Goal: Task Accomplishment & Management: Use online tool/utility

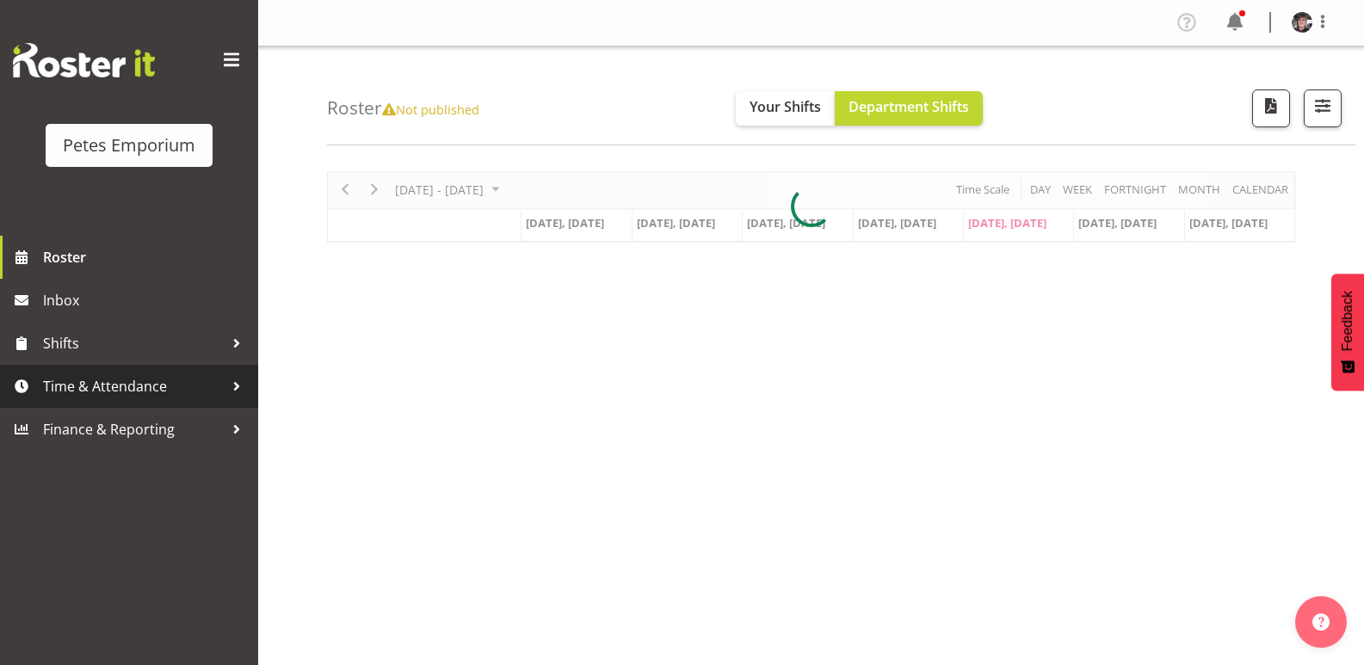
click at [165, 380] on span "Time & Attendance" at bounding box center [133, 387] width 181 height 26
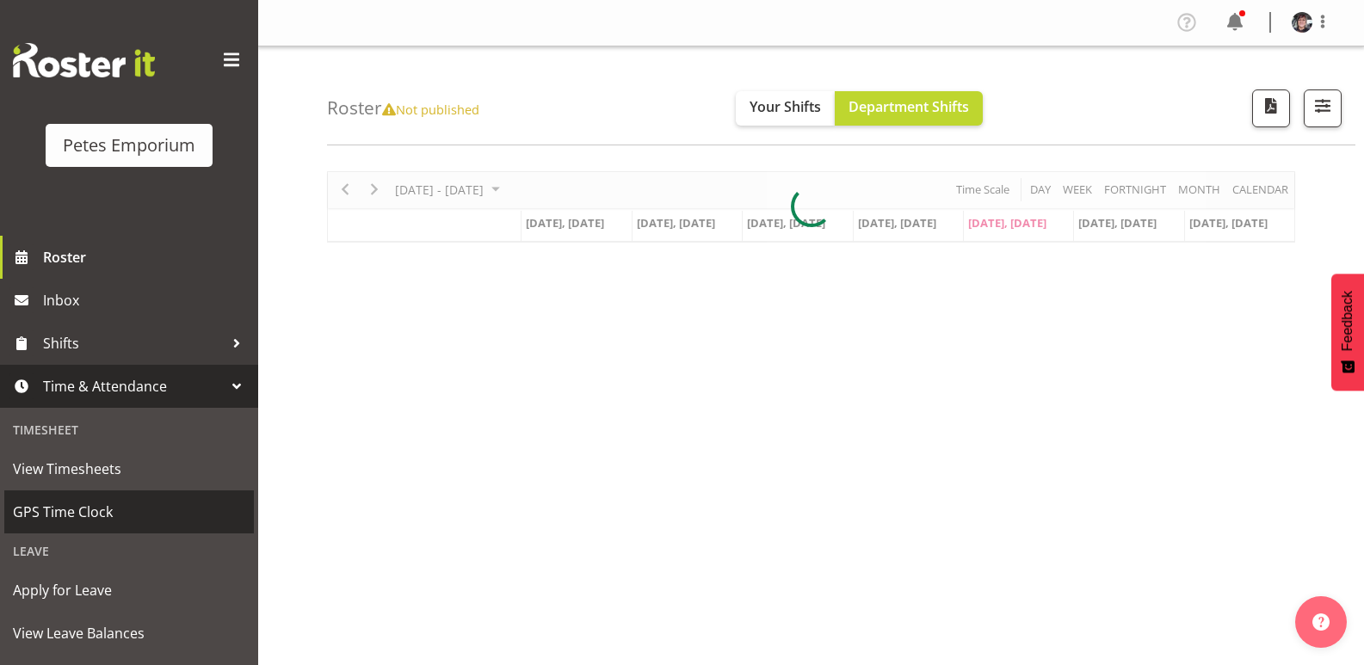
click at [89, 516] on span "GPS Time Clock" at bounding box center [129, 512] width 232 height 26
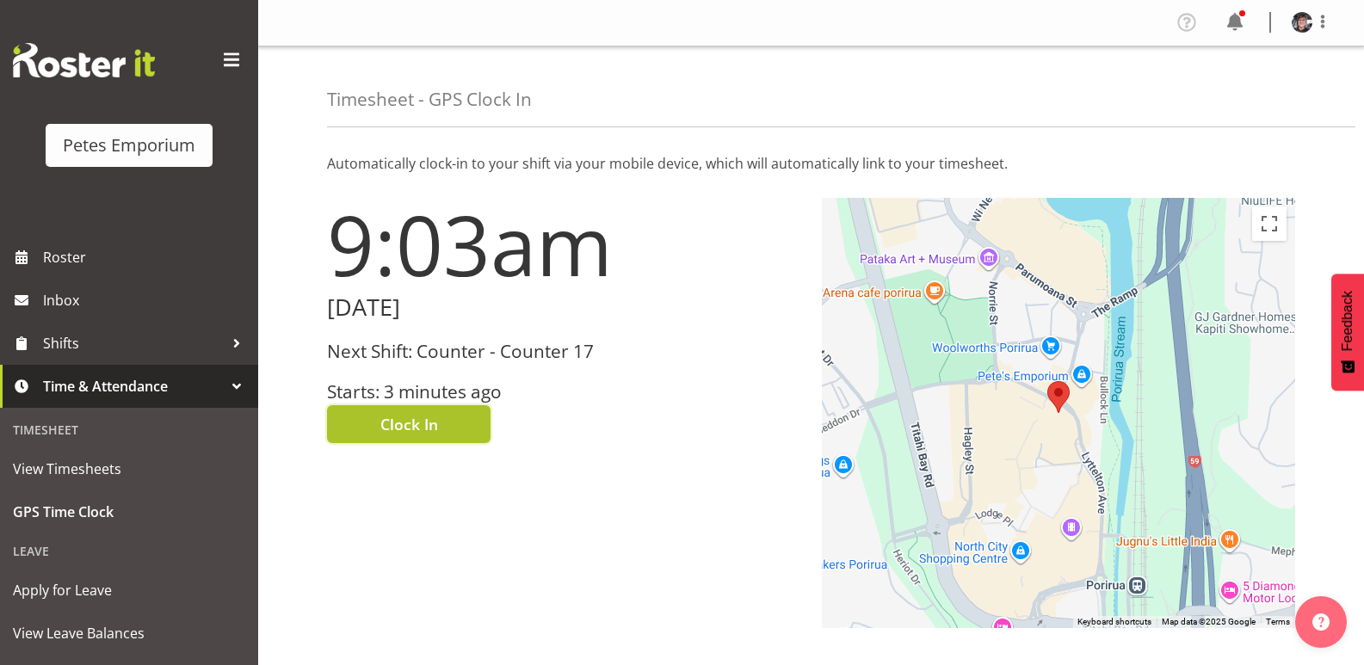
click at [471, 410] on button "Clock In" at bounding box center [409, 424] width 164 height 38
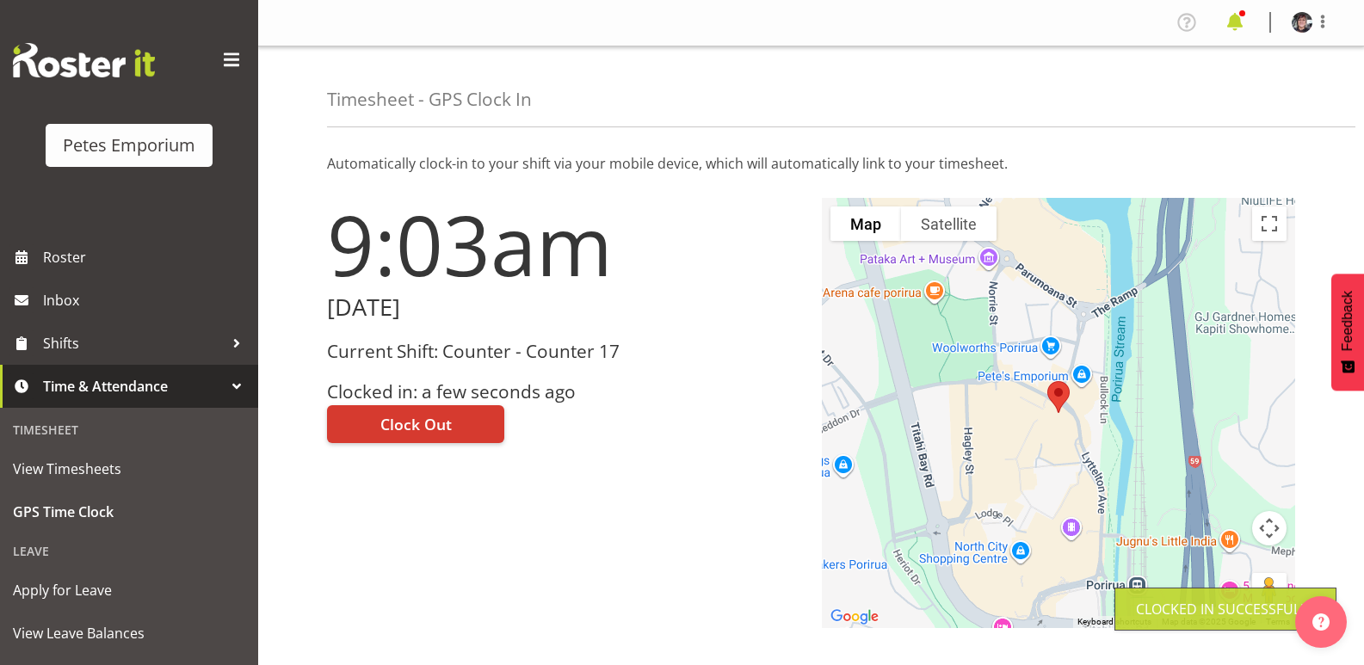
click at [1235, 19] on span at bounding box center [1235, 23] width 28 height 28
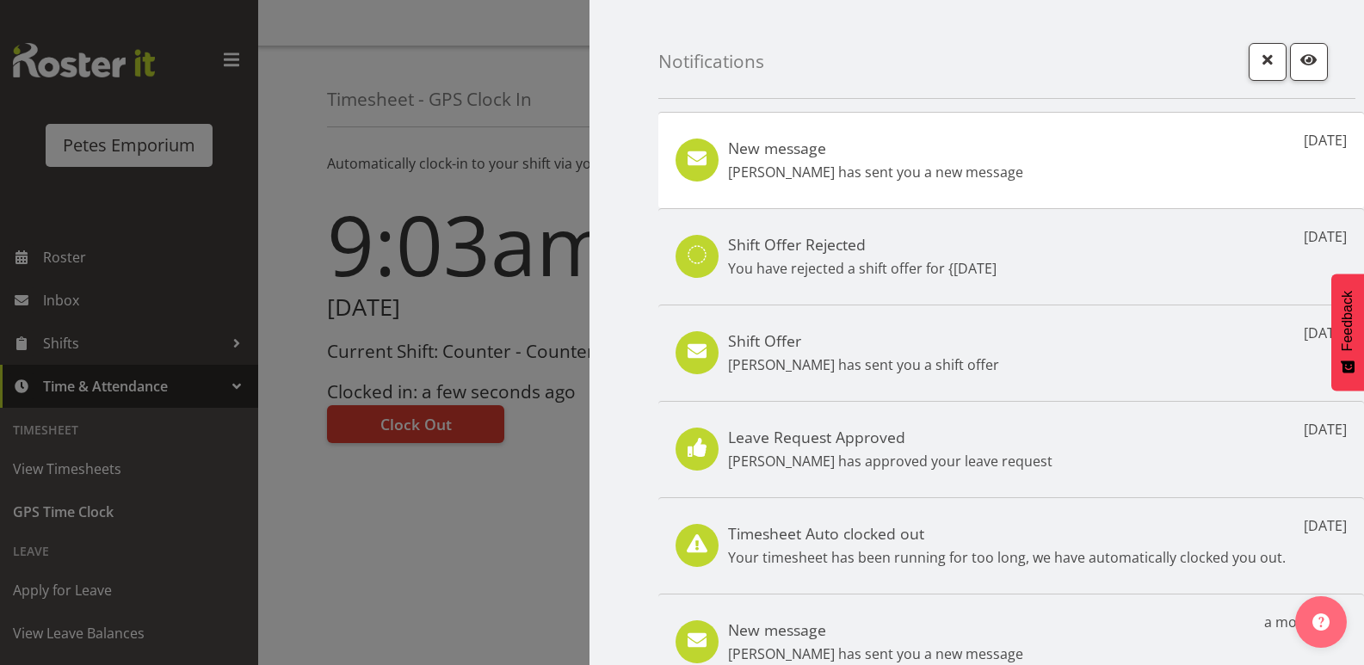
click at [1050, 151] on div "New message [PERSON_NAME] has sent you a new message [DATE]" at bounding box center [1011, 160] width 706 height 96
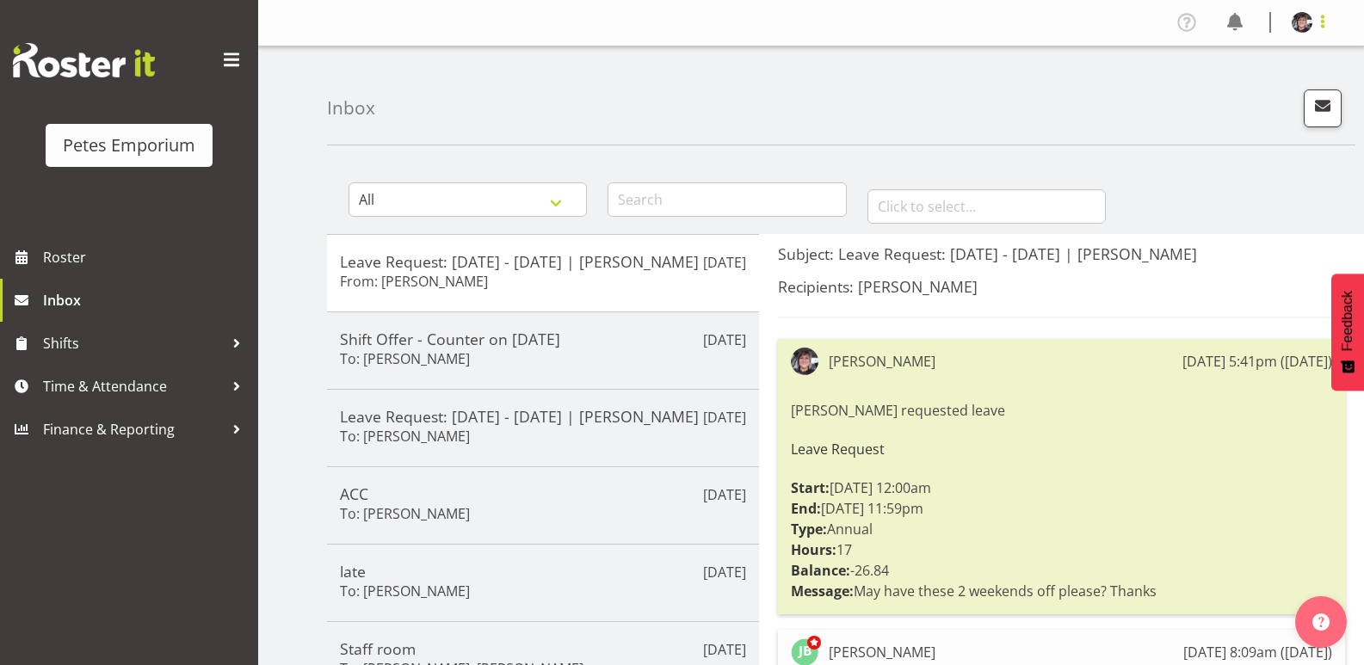
click at [1322, 22] on span at bounding box center [1323, 21] width 21 height 21
click at [1233, 86] on link "Log Out" at bounding box center [1250, 90] width 165 height 31
